Goal: Find specific page/section: Find specific page/section

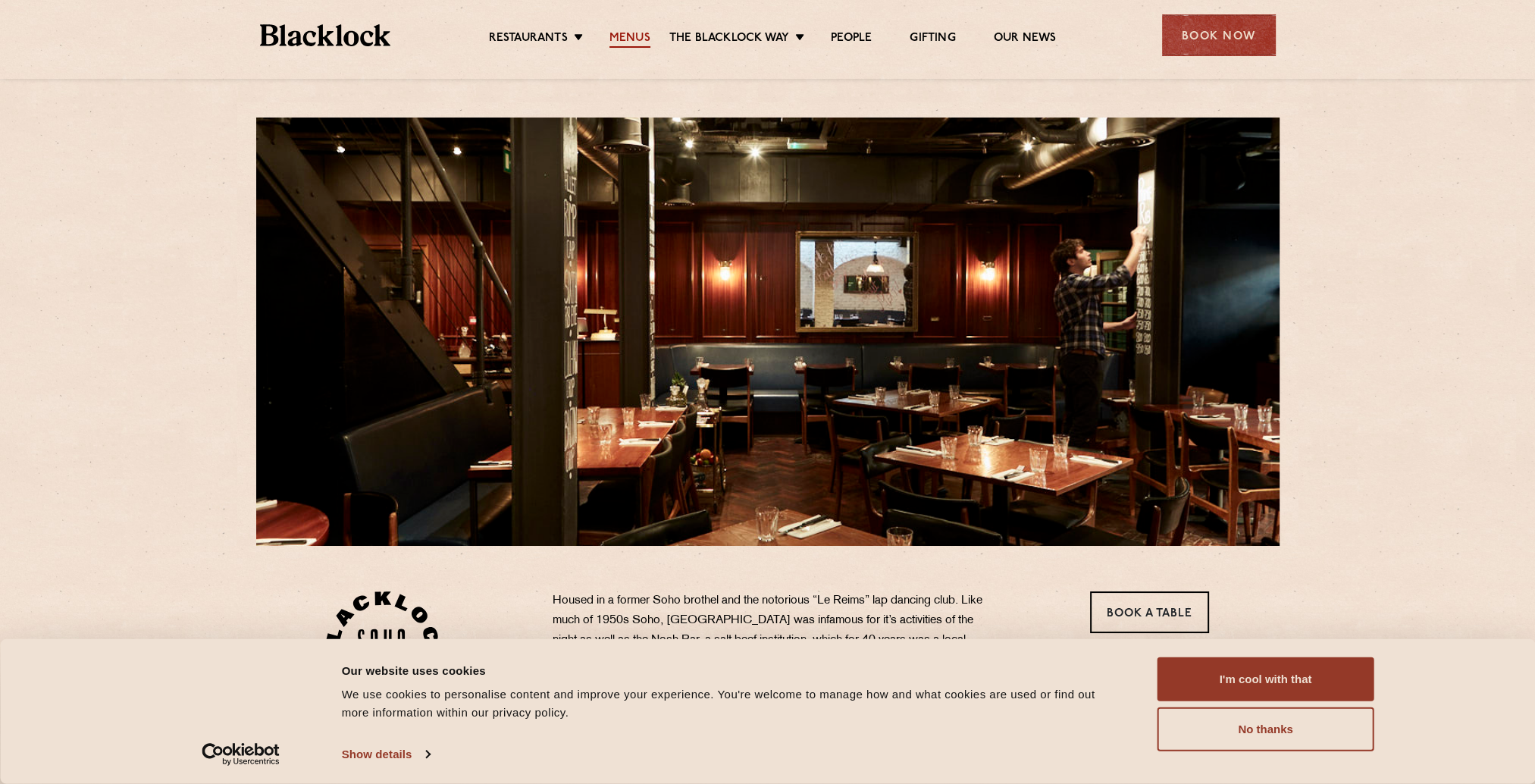
click at [631, 33] on link "Menus" at bounding box center [630, 39] width 41 height 17
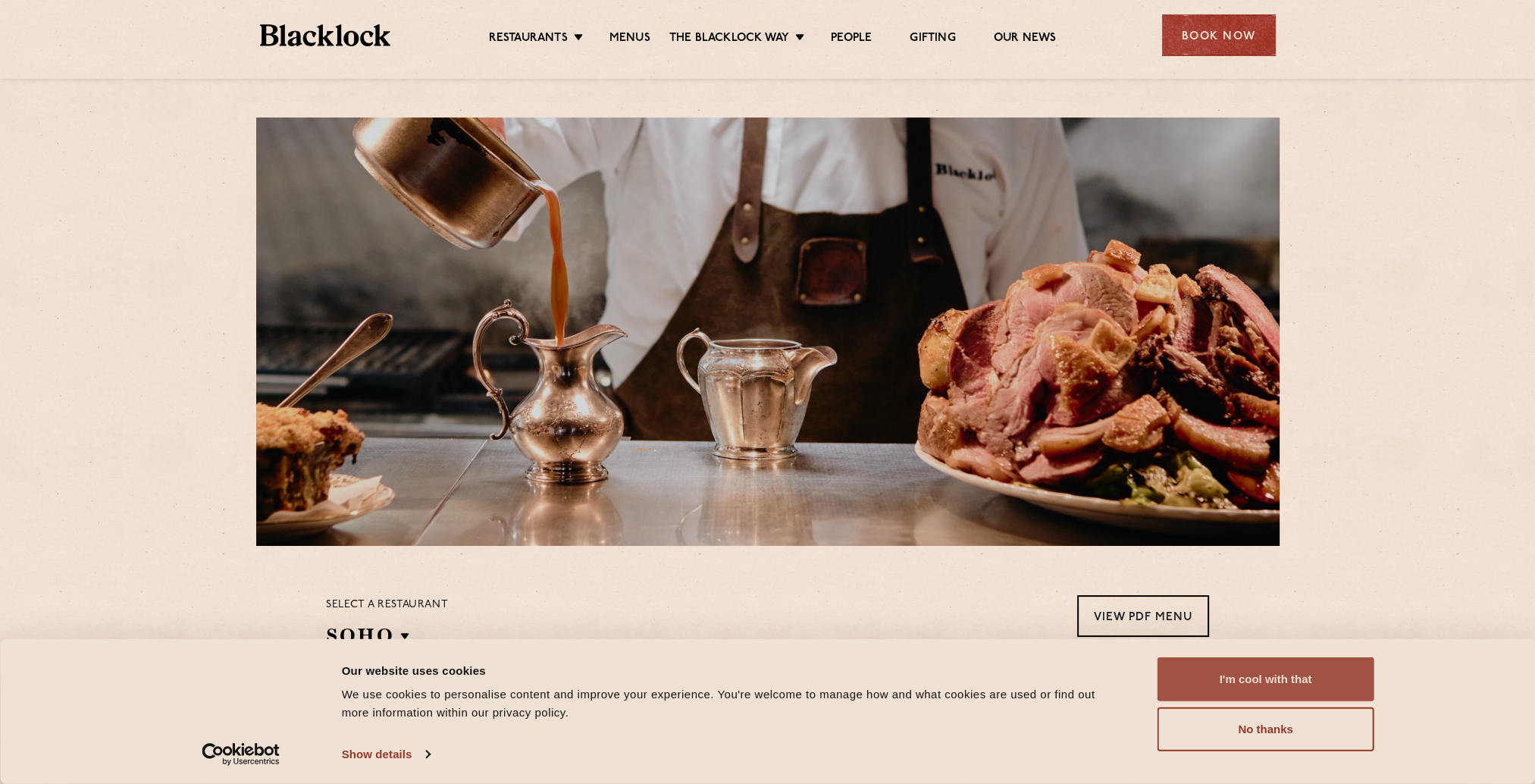
click at [1230, 687] on button "I'm cool with that" at bounding box center [1266, 679] width 217 height 44
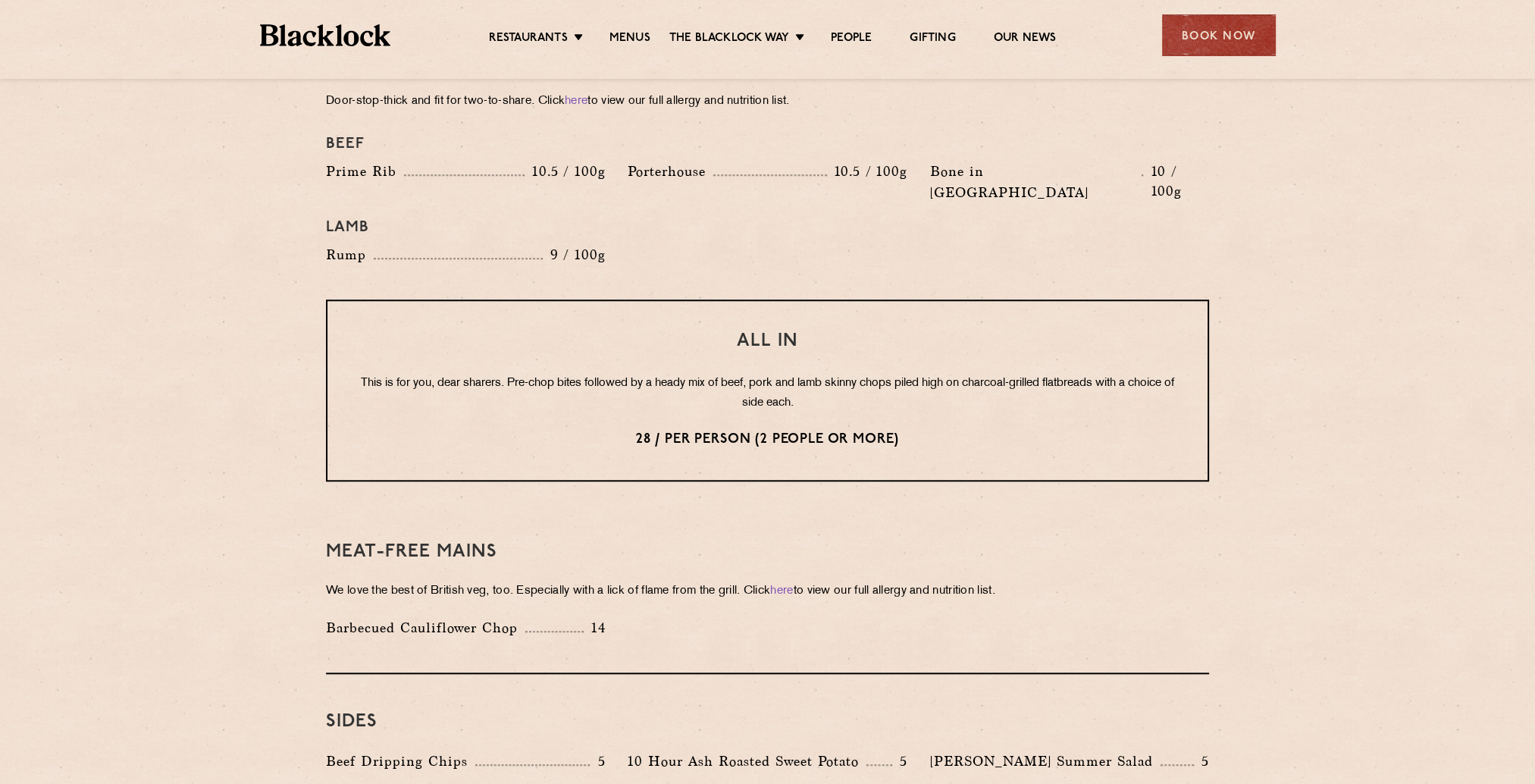
scroll to position [1743, 0]
